Goal: Navigation & Orientation: Find specific page/section

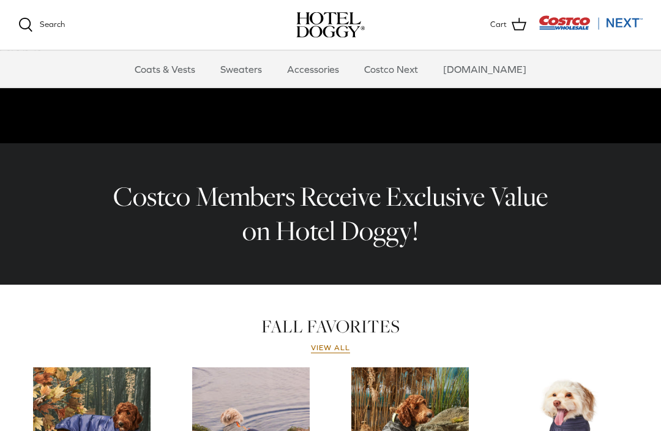
scroll to position [306, 0]
click at [326, 70] on link "Accessories" at bounding box center [313, 69] width 74 height 37
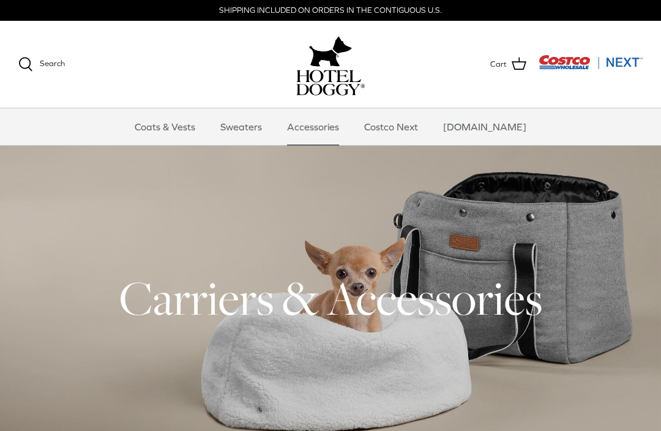
click at [256, 130] on link "Sweaters" at bounding box center [241, 126] width 64 height 37
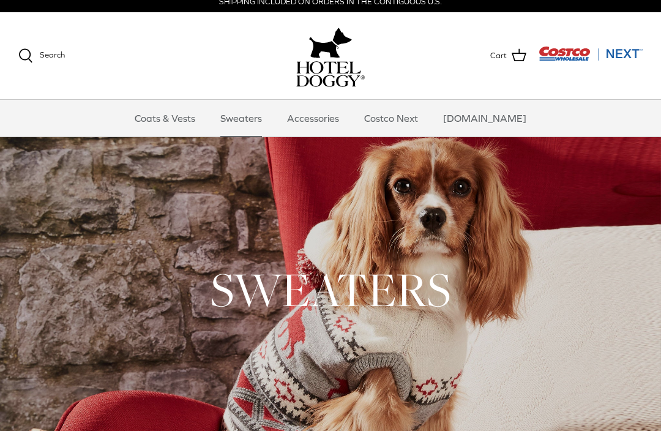
scroll to position [9, 0]
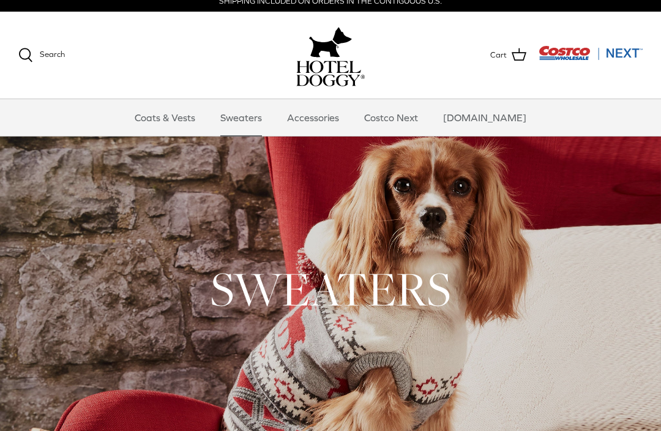
click at [187, 119] on link "Coats & Vests" at bounding box center [165, 117] width 83 height 37
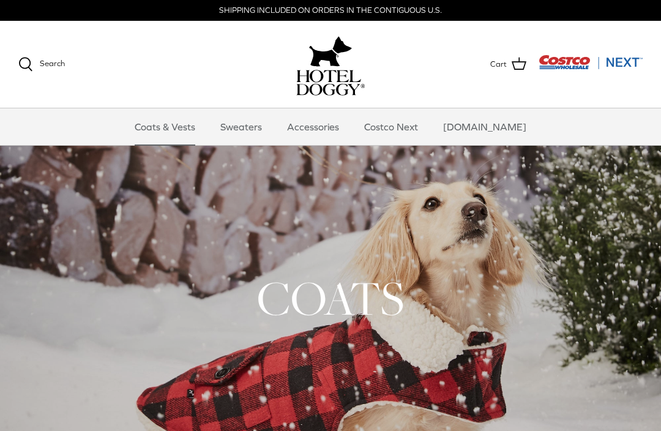
click at [624, 65] on img "Costco Next" at bounding box center [591, 61] width 104 height 15
